Goal: Task Accomplishment & Management: Use online tool/utility

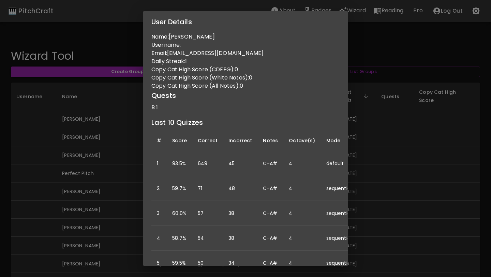
click at [111, 107] on div "User Details Name: [PERSON_NAME] Username: Email: [EMAIL_ADDRESS][DOMAIN_NAME] …" at bounding box center [245, 138] width 491 height 277
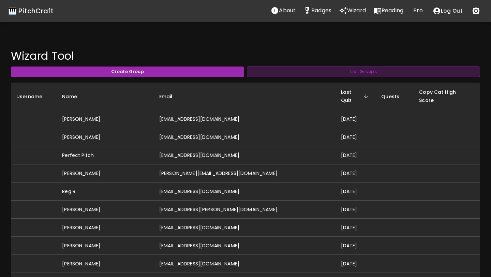
click at [338, 75] on button "List Groups" at bounding box center [363, 71] width 233 height 11
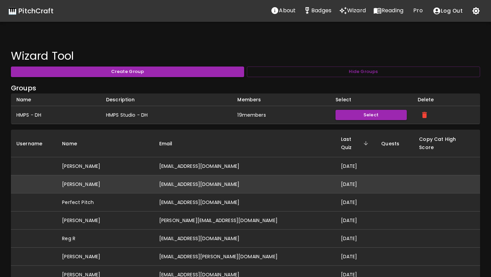
click at [335, 175] on td "[DATE]" at bounding box center [355, 184] width 41 height 18
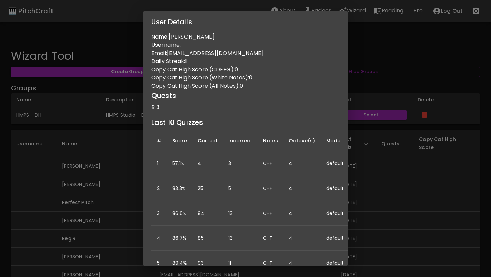
click at [380, 180] on div "User Details Name: Ashley Varian Username: Email: ashleymovold@gmail.com Daily …" at bounding box center [245, 138] width 491 height 277
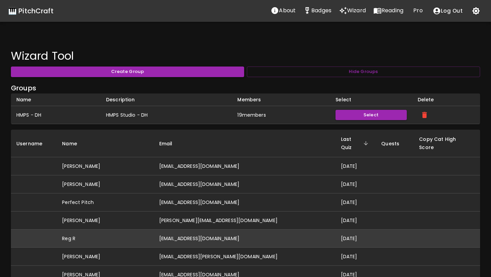
click at [240, 231] on td "[EMAIL_ADDRESS][DOMAIN_NAME]" at bounding box center [245, 238] width 182 height 18
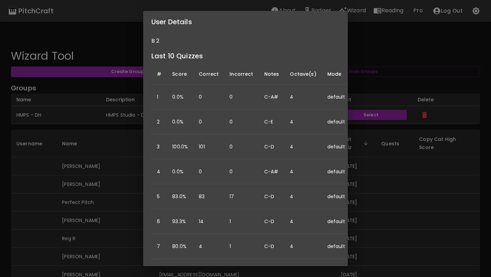
scroll to position [73, 0]
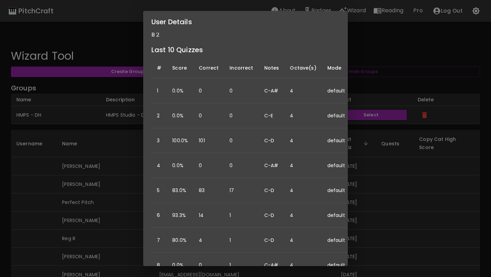
click at [394, 230] on div "User Details Name: Reg R Username: Email: reg+google@disroot.org Daily Streak: …" at bounding box center [245, 138] width 491 height 277
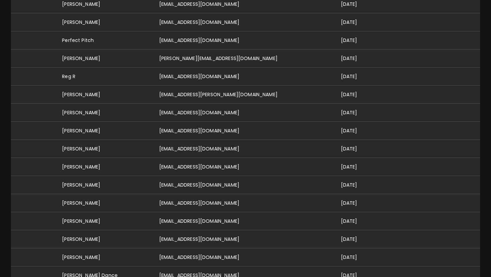
scroll to position [163, 0]
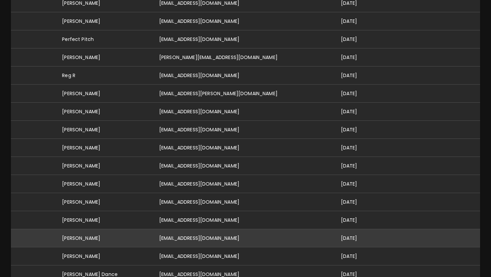
click at [341, 231] on td "[DATE]" at bounding box center [355, 238] width 41 height 18
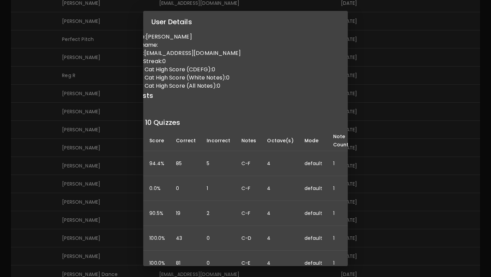
scroll to position [0, 0]
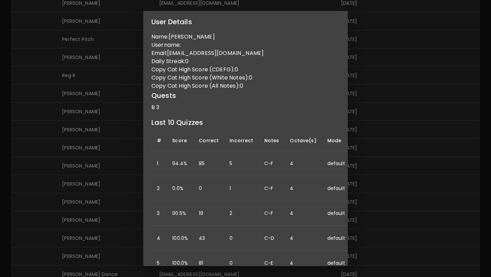
click at [366, 174] on div "User Details Name: Samantha Reid Username: Email: sreid.hall@gmail.com Daily St…" at bounding box center [245, 138] width 491 height 277
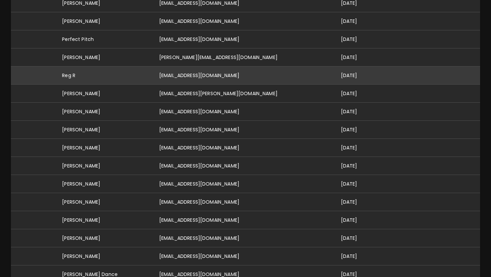
click at [181, 66] on td "[EMAIL_ADDRESS][DOMAIN_NAME]" at bounding box center [245, 75] width 182 height 18
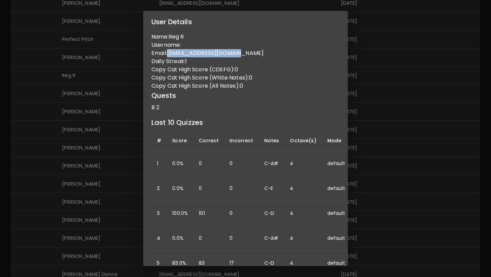
drag, startPoint x: 240, startPoint y: 56, endPoint x: 170, endPoint y: 57, distance: 70.2
click at [170, 57] on div "Name: Reg R Username: Email: reg+google@disroot.org Daily Streak: 1 Copy Cat Hi…" at bounding box center [245, 149] width 204 height 233
copy p "[EMAIL_ADDRESS][DOMAIN_NAME]"
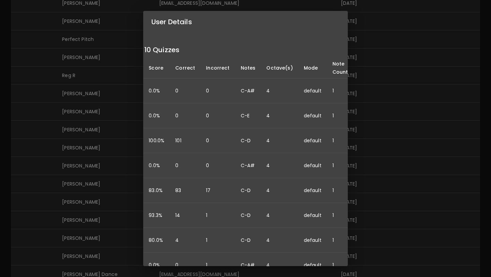
scroll to position [73, 0]
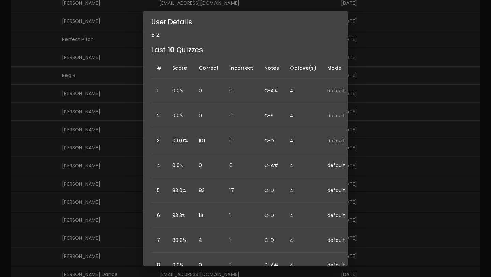
click at [85, 196] on div "User Details Name: Reg R Username: Email: reg+google@disroot.org Daily Streak: …" at bounding box center [245, 138] width 491 height 277
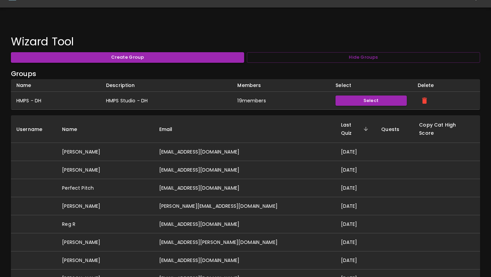
scroll to position [0, 0]
